Goal: Check status: Check status

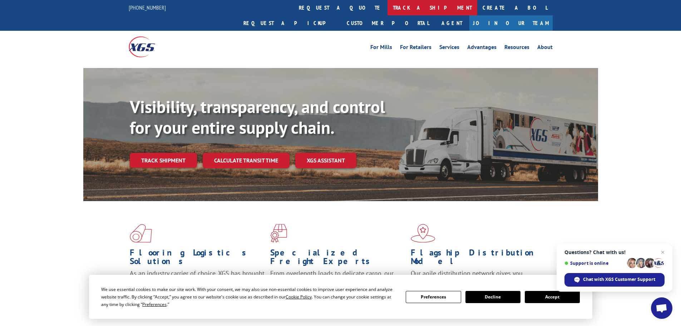
click at [388, 9] on link "track a shipment" at bounding box center [433, 7] width 90 height 15
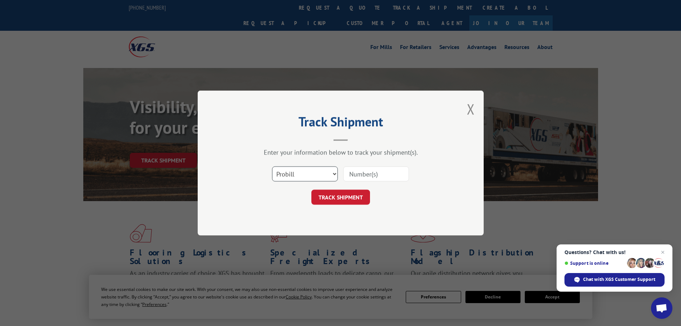
click at [311, 171] on select "Select category... Probill BOL PO" at bounding box center [305, 173] width 66 height 15
select select "bol"
click at [272, 166] on select "Select category... Probill BOL PO" at bounding box center [305, 173] width 66 height 15
click at [364, 172] on input at bounding box center [376, 173] width 66 height 15
paste input "358070"
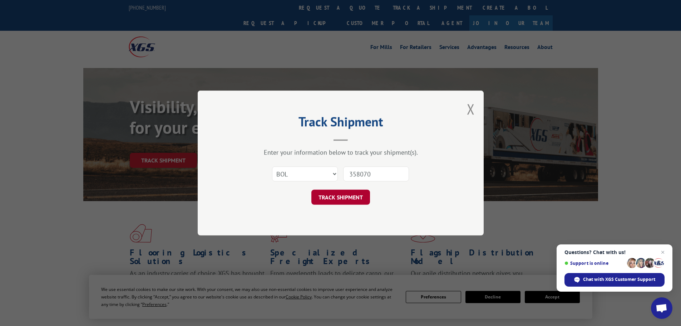
type input "358070"
click at [355, 195] on button "TRACK SHIPMENT" at bounding box center [341, 197] width 59 height 15
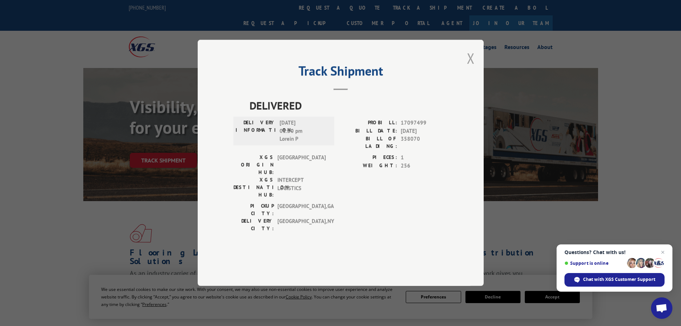
click at [473, 68] on button "Close modal" at bounding box center [471, 58] width 8 height 19
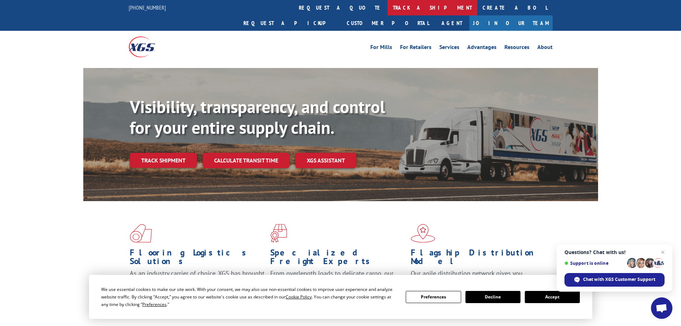
click at [388, 10] on link "track a shipment" at bounding box center [433, 7] width 90 height 15
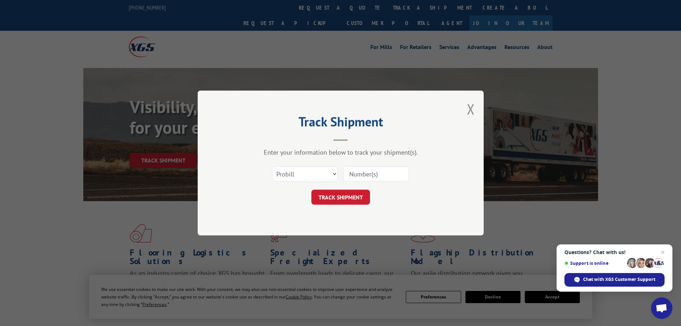
click at [355, 177] on input at bounding box center [376, 173] width 66 height 15
paste input "F8714251"
type input "F8714251"
click at [351, 197] on button "TRACK SHIPMENT" at bounding box center [341, 197] width 59 height 15
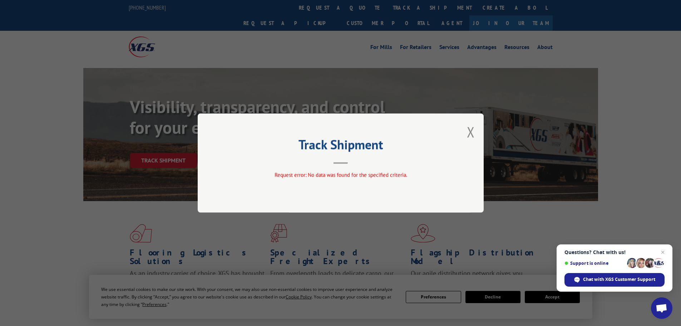
click at [479, 131] on div "Track Shipment Request error: No data was found for the specified criteria." at bounding box center [341, 162] width 286 height 99
click at [469, 132] on button "Close modal" at bounding box center [471, 131] width 8 height 19
